Goal: Task Accomplishment & Management: Use online tool/utility

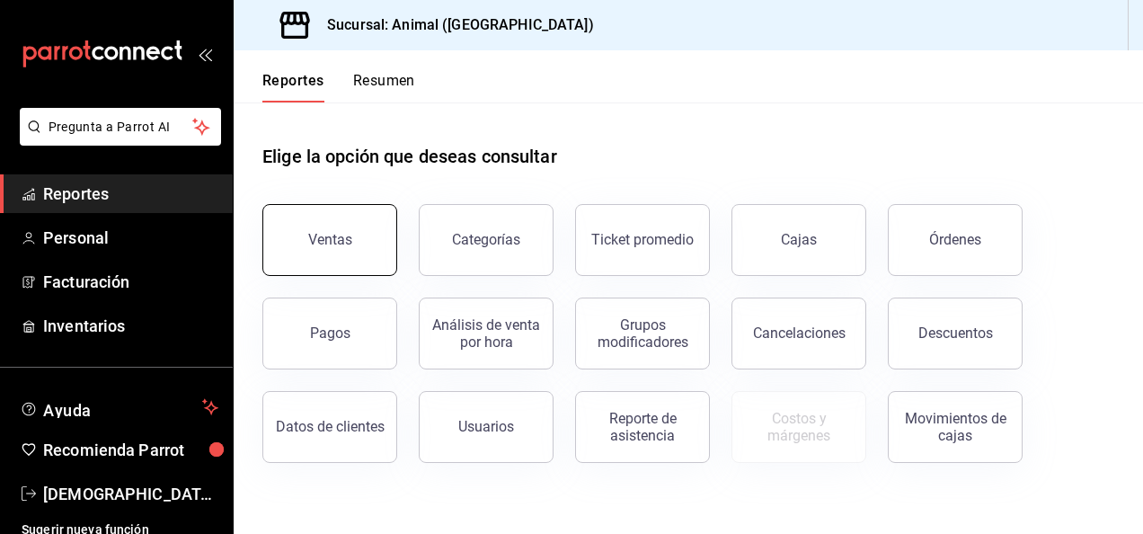
click at [332, 237] on div "Ventas" at bounding box center [330, 239] width 44 height 17
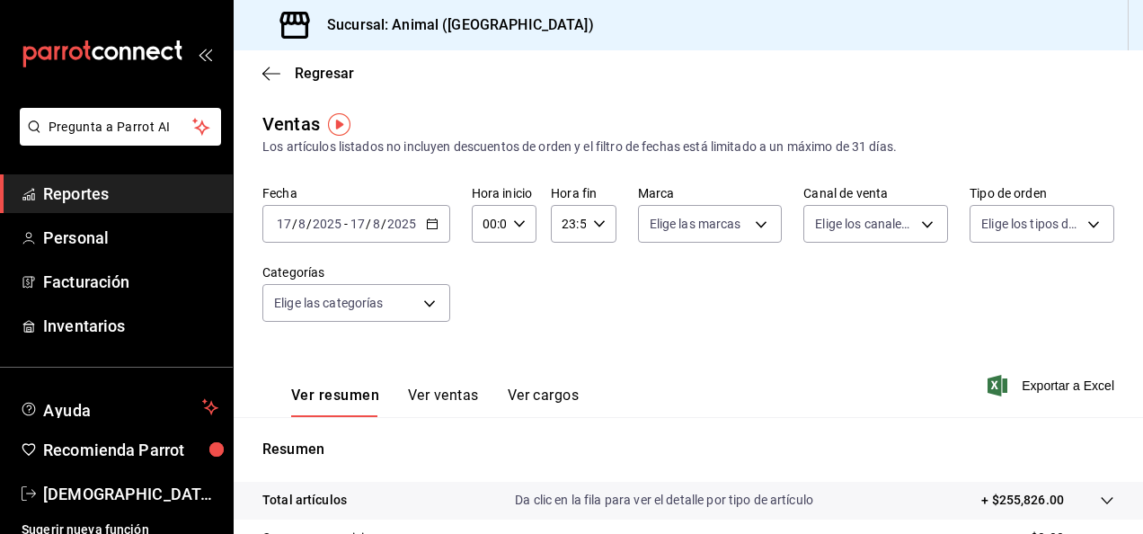
click at [429, 224] on icon "button" at bounding box center [432, 223] width 13 height 13
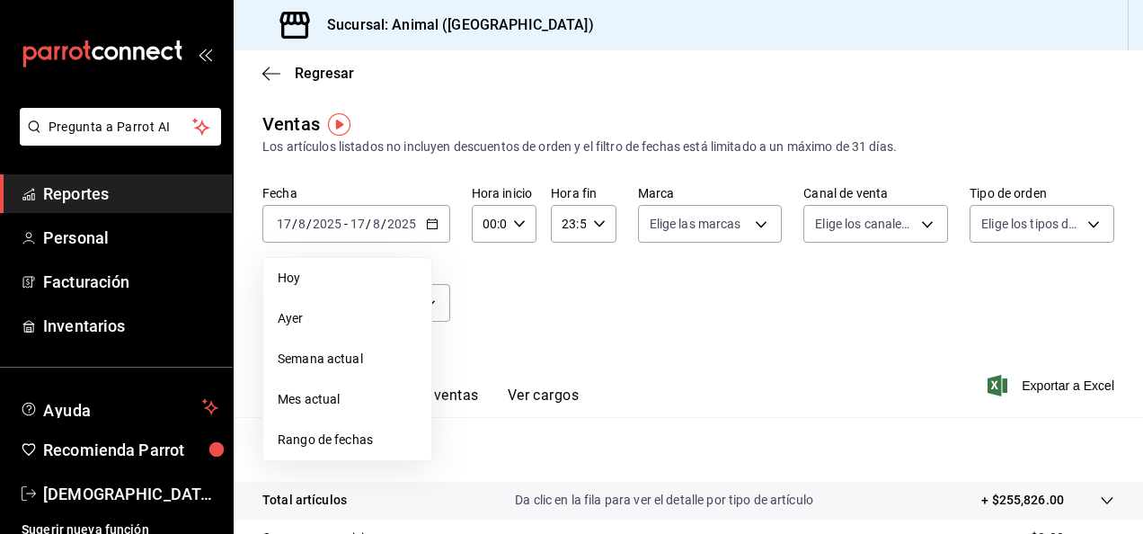
click at [371, 437] on span "Rango de fechas" at bounding box center [347, 439] width 139 height 19
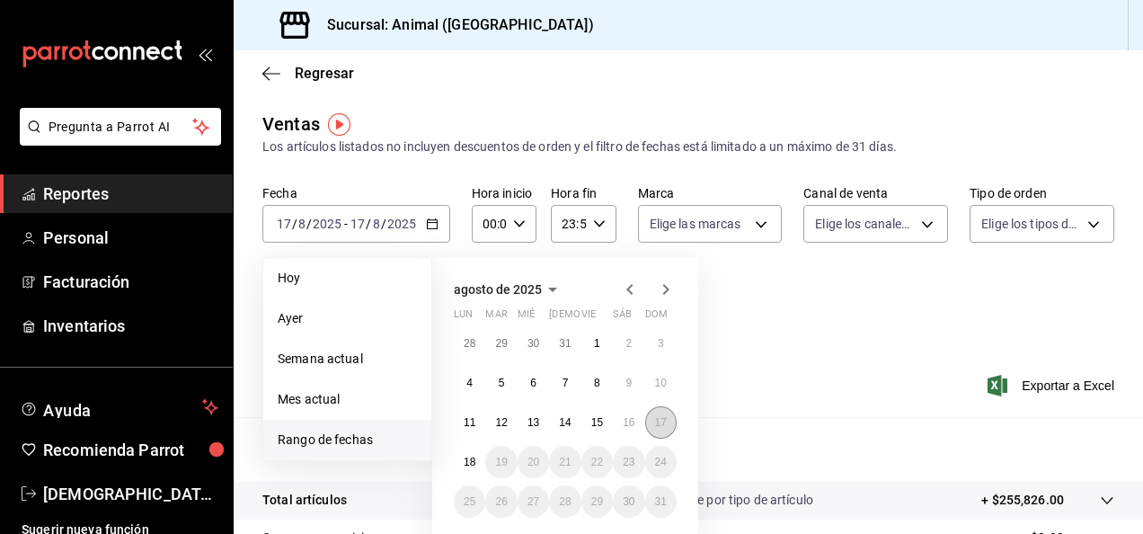
click at [660, 418] on abbr "17" at bounding box center [661, 422] width 12 height 13
click at [464, 470] on button "18" at bounding box center [469, 462] width 31 height 32
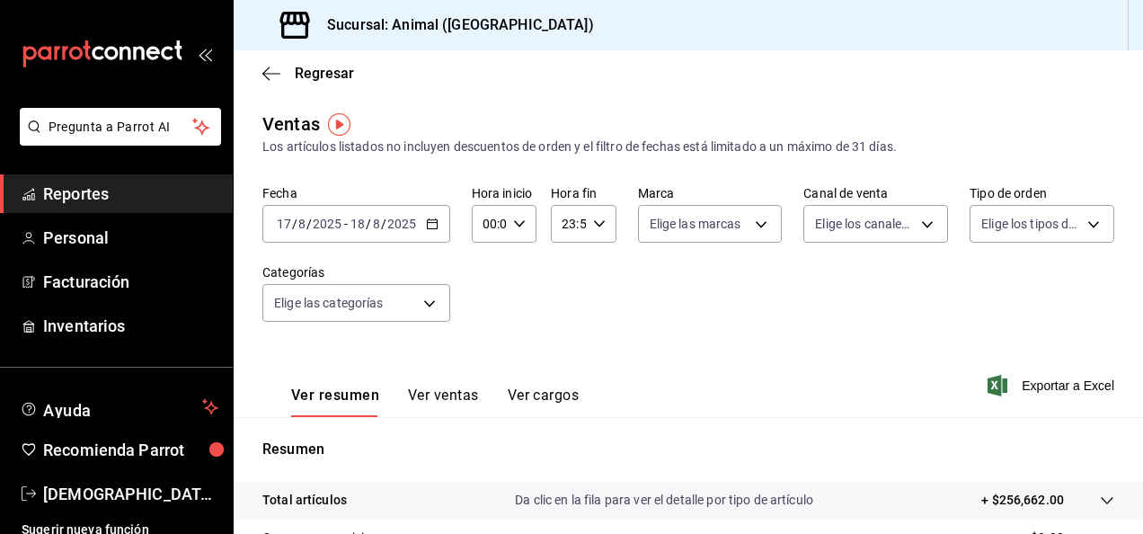
click at [514, 221] on icon "button" at bounding box center [519, 223] width 13 height 13
click at [488, 285] on span "04" at bounding box center [486, 289] width 4 height 14
type input "04:00"
click at [593, 232] on div at bounding box center [571, 267] width 1143 height 534
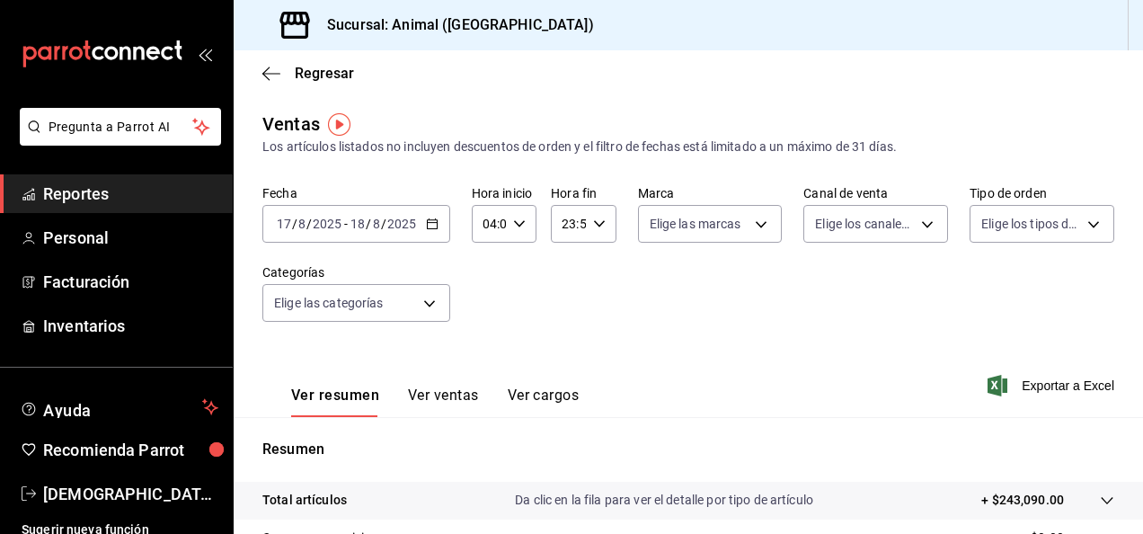
click at [593, 232] on div "23:59 Hora fin" at bounding box center [583, 224] width 65 height 38
click at [573, 276] on button "04" at bounding box center [564, 283] width 25 height 36
click at [598, 266] on span "00" at bounding box center [597, 269] width 4 height 14
type input "04:00"
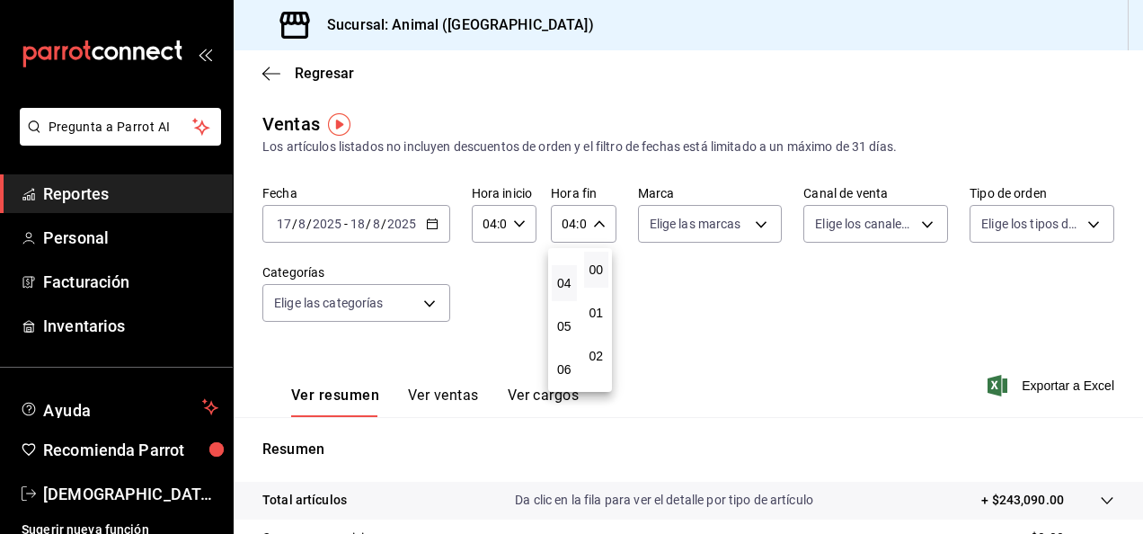
click at [1138, 239] on div at bounding box center [571, 267] width 1143 height 534
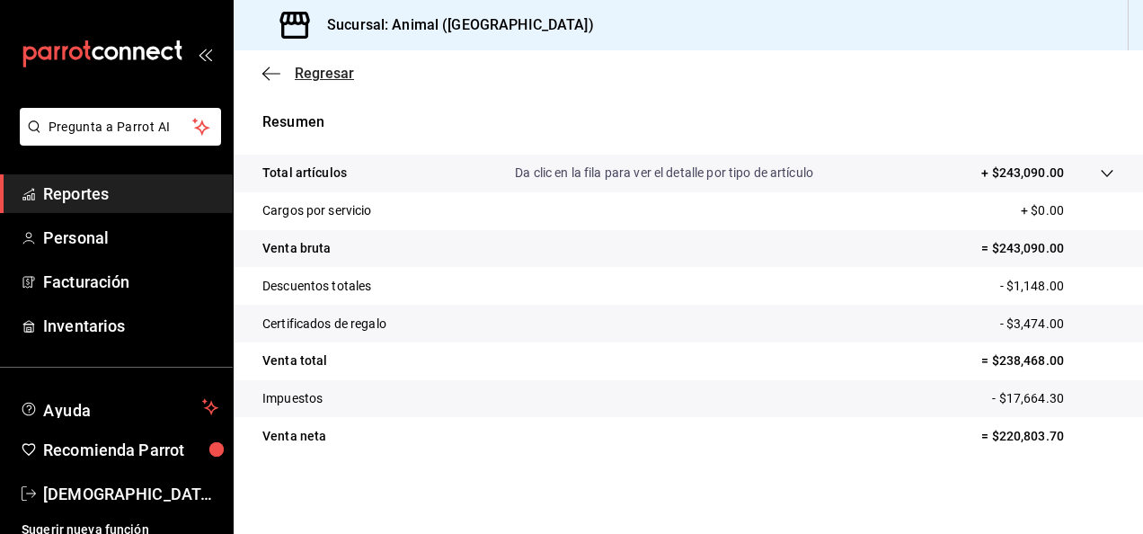
click at [270, 75] on icon "button" at bounding box center [271, 74] width 18 height 16
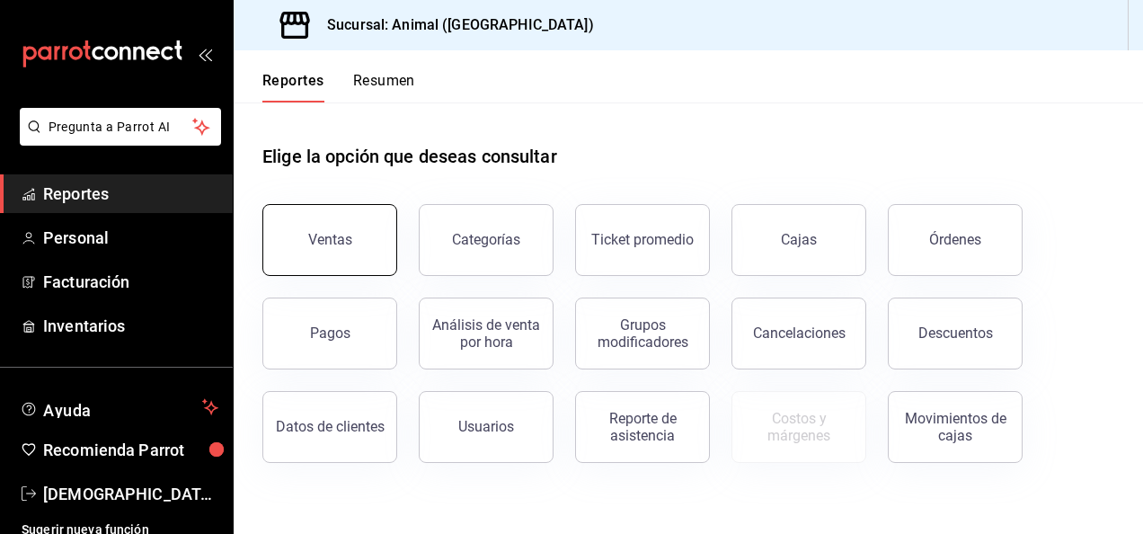
click at [341, 263] on button "Ventas" at bounding box center [329, 240] width 135 height 72
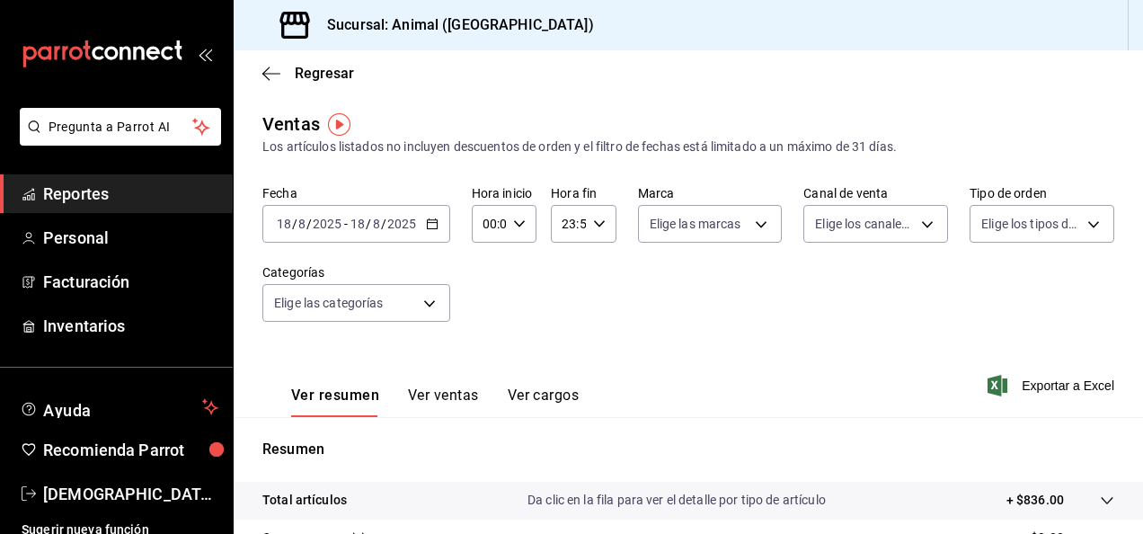
click at [429, 228] on icon "button" at bounding box center [432, 223] width 13 height 13
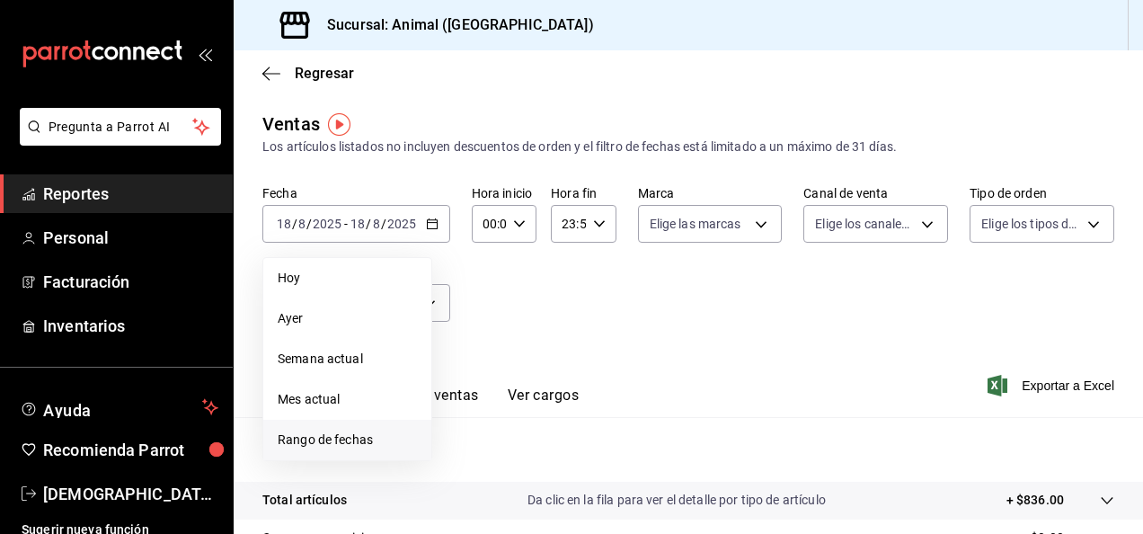
click at [384, 433] on span "Rango de fechas" at bounding box center [347, 439] width 139 height 19
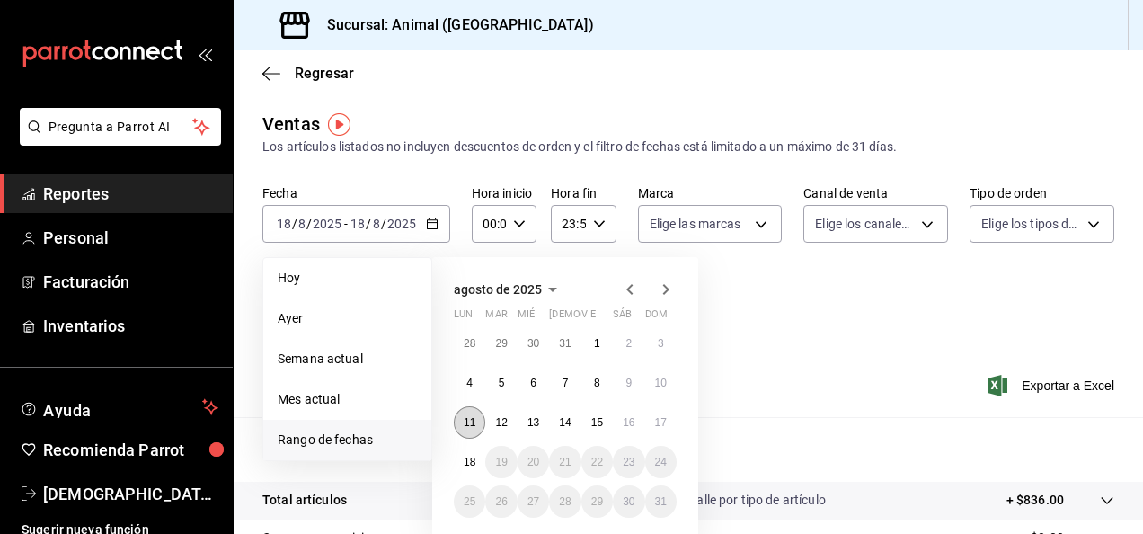
click at [477, 421] on button "11" at bounding box center [469, 422] width 31 height 32
click at [477, 451] on button "18" at bounding box center [469, 462] width 31 height 32
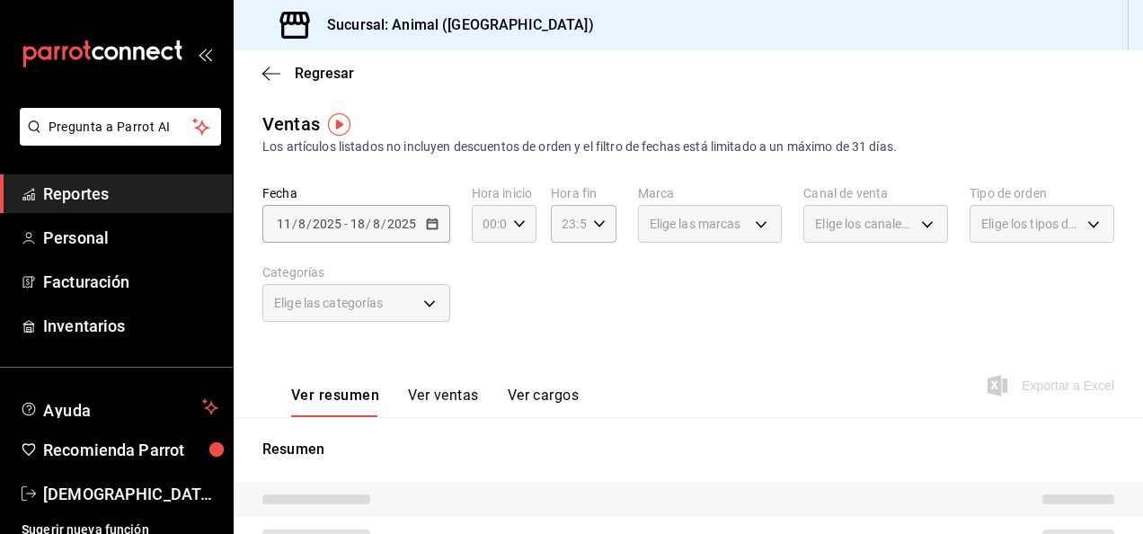
click at [518, 231] on div "00:00 Hora inicio" at bounding box center [504, 224] width 65 height 38
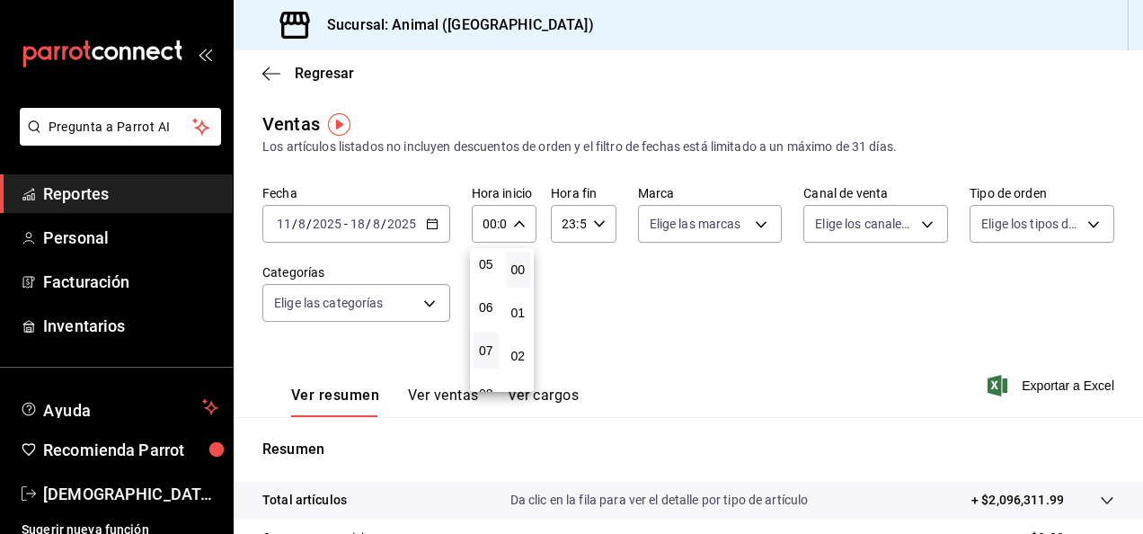
scroll to position [173, 0]
click at [485, 279] on button "04" at bounding box center [486, 270] width 25 height 36
type input "04:00"
click at [591, 228] on div at bounding box center [571, 267] width 1143 height 534
click at [593, 228] on icon "button" at bounding box center [599, 223] width 13 height 13
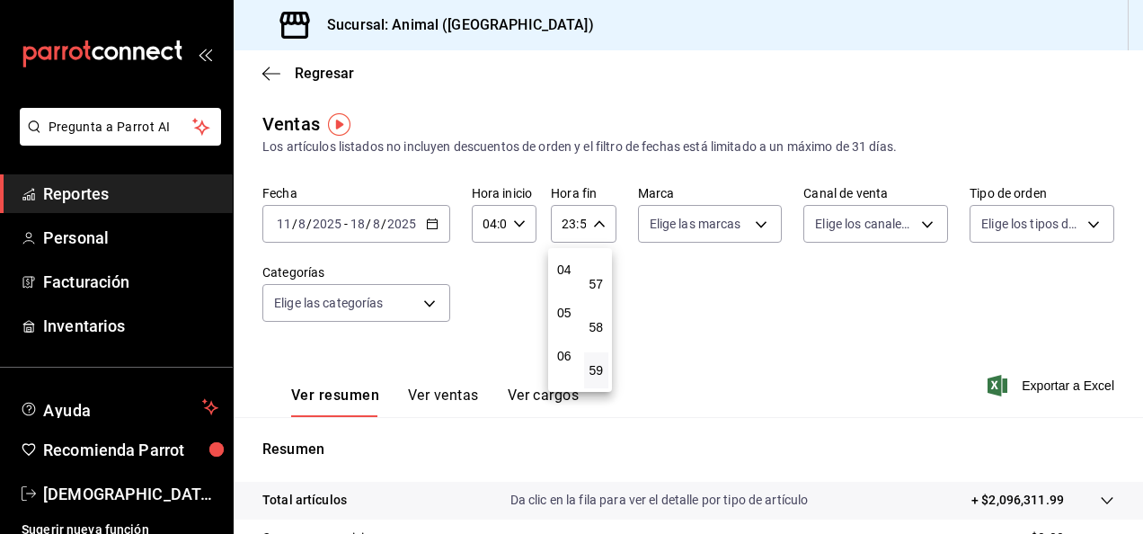
scroll to position [181, 0]
click at [566, 255] on span "04" at bounding box center [564, 260] width 4 height 14
click at [595, 264] on span "00" at bounding box center [597, 269] width 4 height 14
type input "04:00"
click at [1137, 176] on div at bounding box center [571, 267] width 1143 height 534
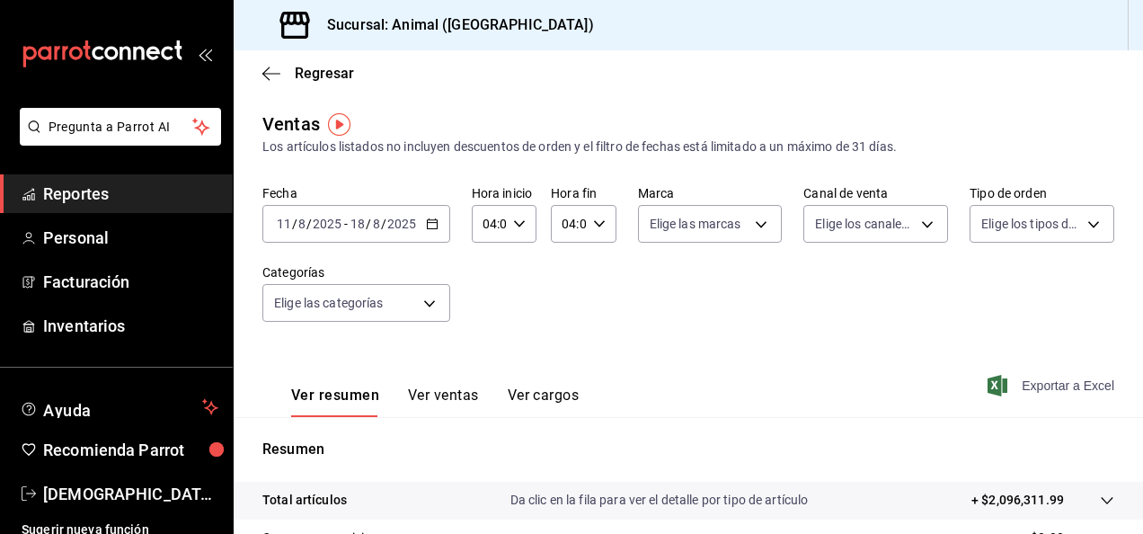
click at [1037, 389] on span "Exportar a Excel" at bounding box center [1052, 386] width 123 height 22
